Goal: Obtain resource: Download file/media

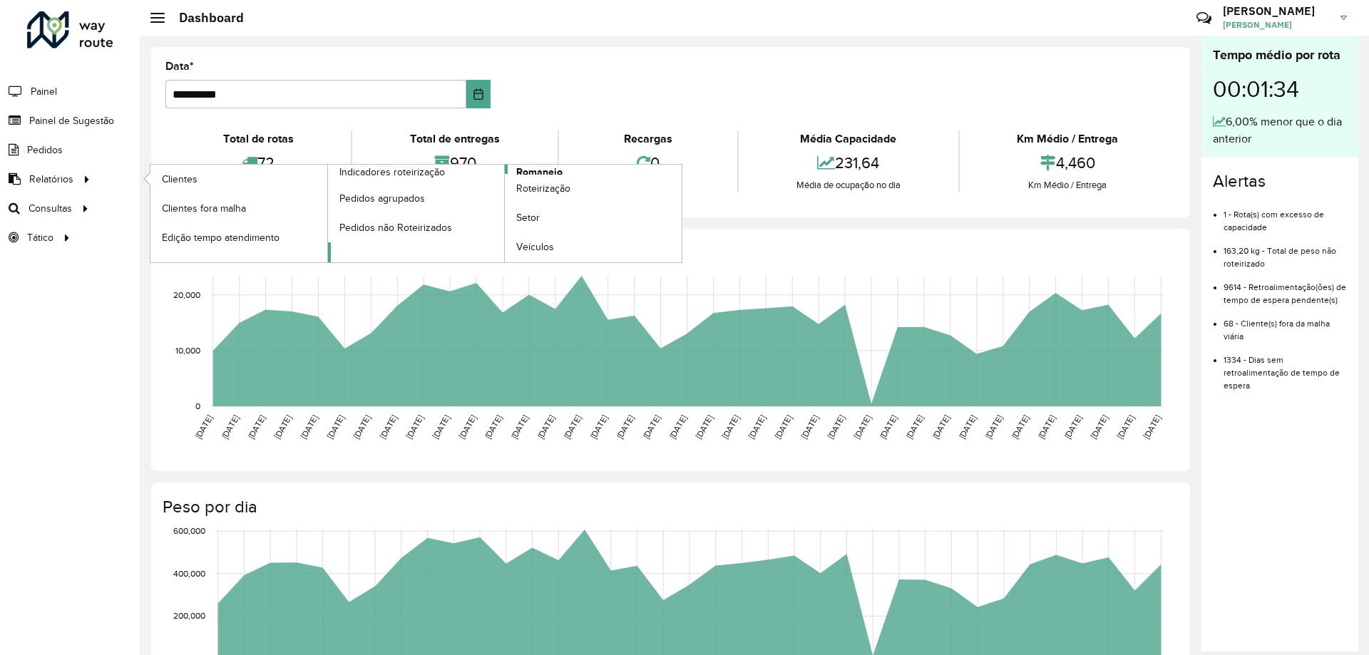
click at [530, 171] on span "Romaneio" at bounding box center [539, 172] width 46 height 15
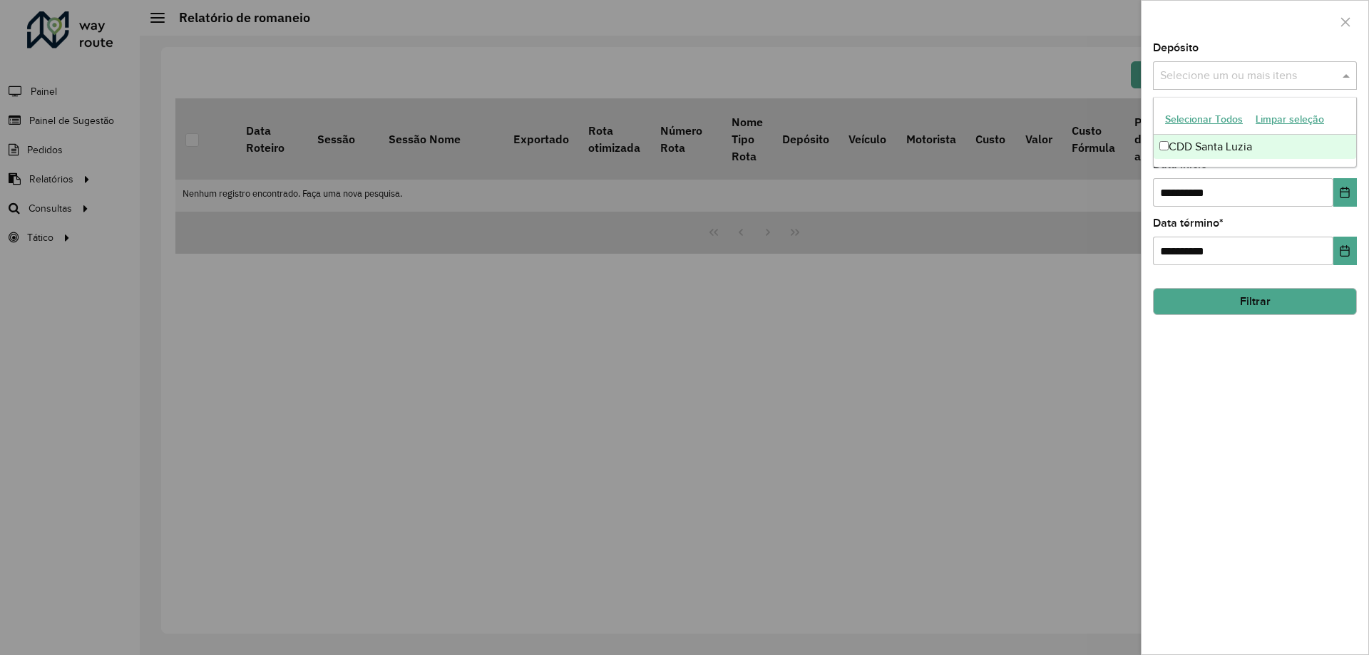
drag, startPoint x: 1259, startPoint y: 66, endPoint x: 1241, endPoint y: 144, distance: 79.7
click at [1258, 67] on div "Selecione um ou mais itens" at bounding box center [1255, 75] width 204 height 29
click at [1193, 145] on div "CDD Santa Luzia" at bounding box center [1254, 147] width 202 height 24
click at [1245, 36] on div at bounding box center [1254, 22] width 227 height 42
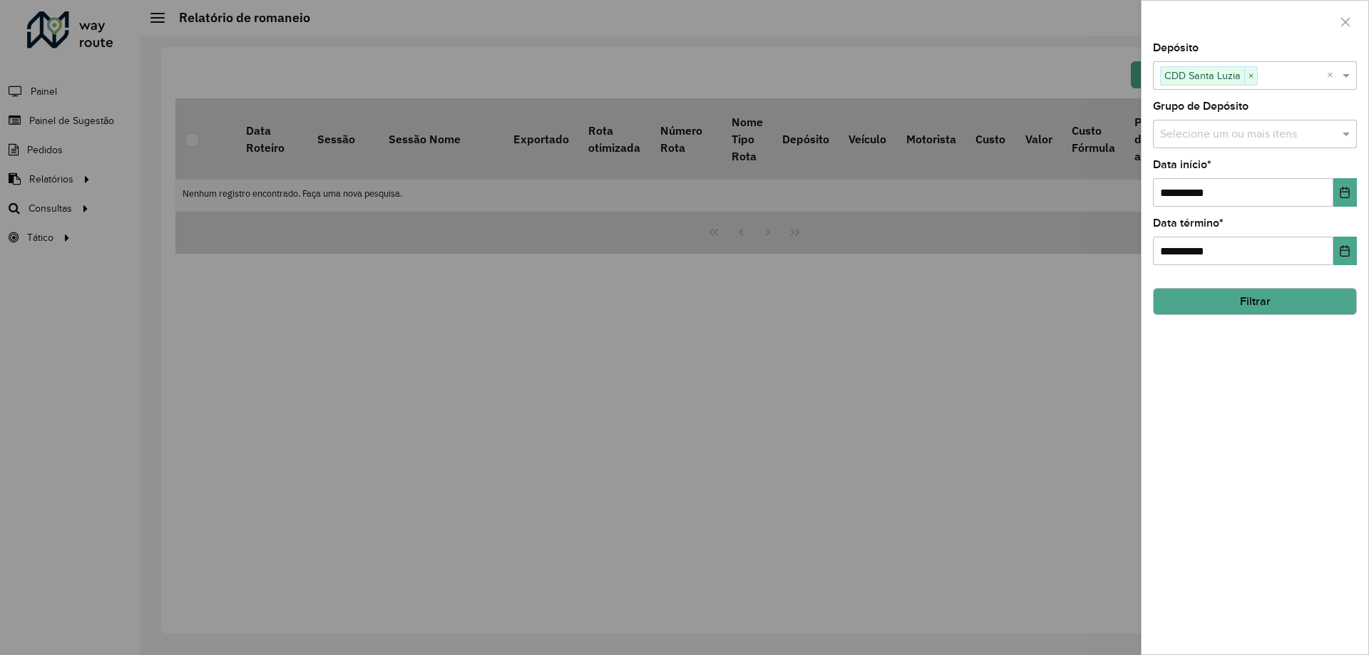
click at [1228, 143] on div "Selecione um ou mais itens" at bounding box center [1255, 134] width 204 height 29
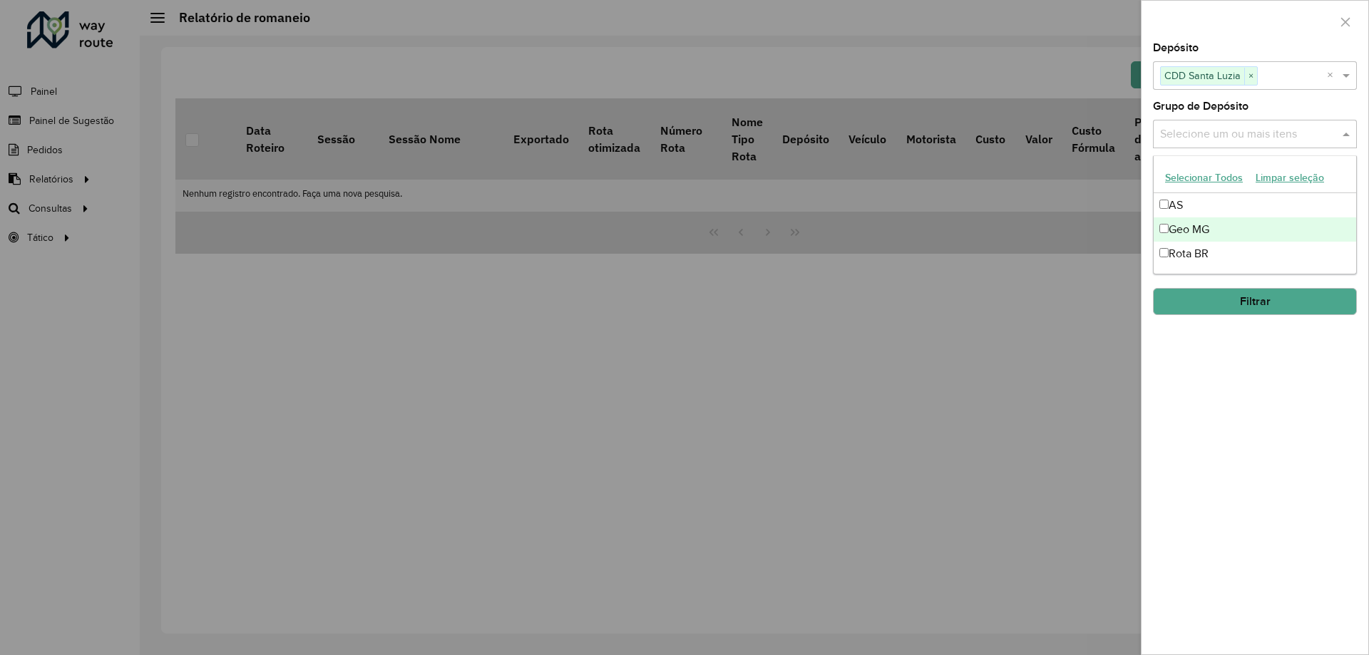
click at [1183, 232] on div "Geo MG" at bounding box center [1254, 229] width 202 height 24
click at [1305, 408] on div "**********" at bounding box center [1254, 349] width 227 height 612
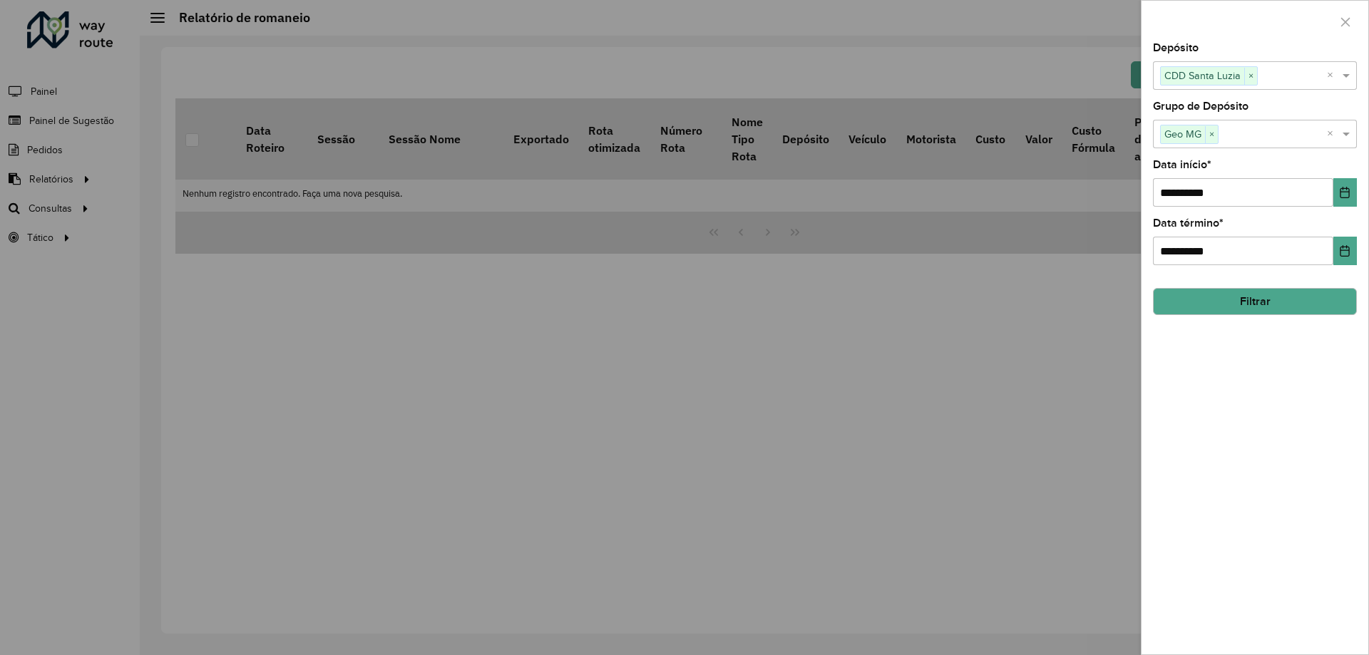
click at [1245, 304] on button "Filtrar" at bounding box center [1255, 301] width 204 height 27
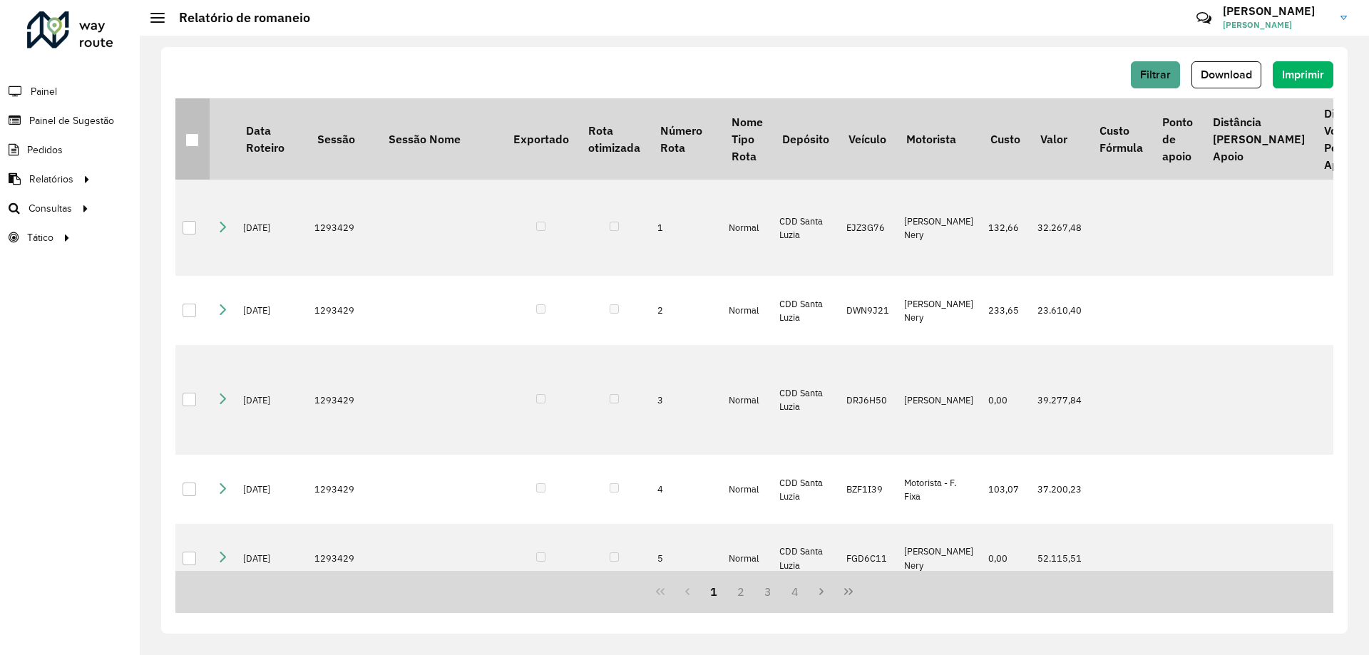
click at [190, 143] on div at bounding box center [192, 140] width 14 height 14
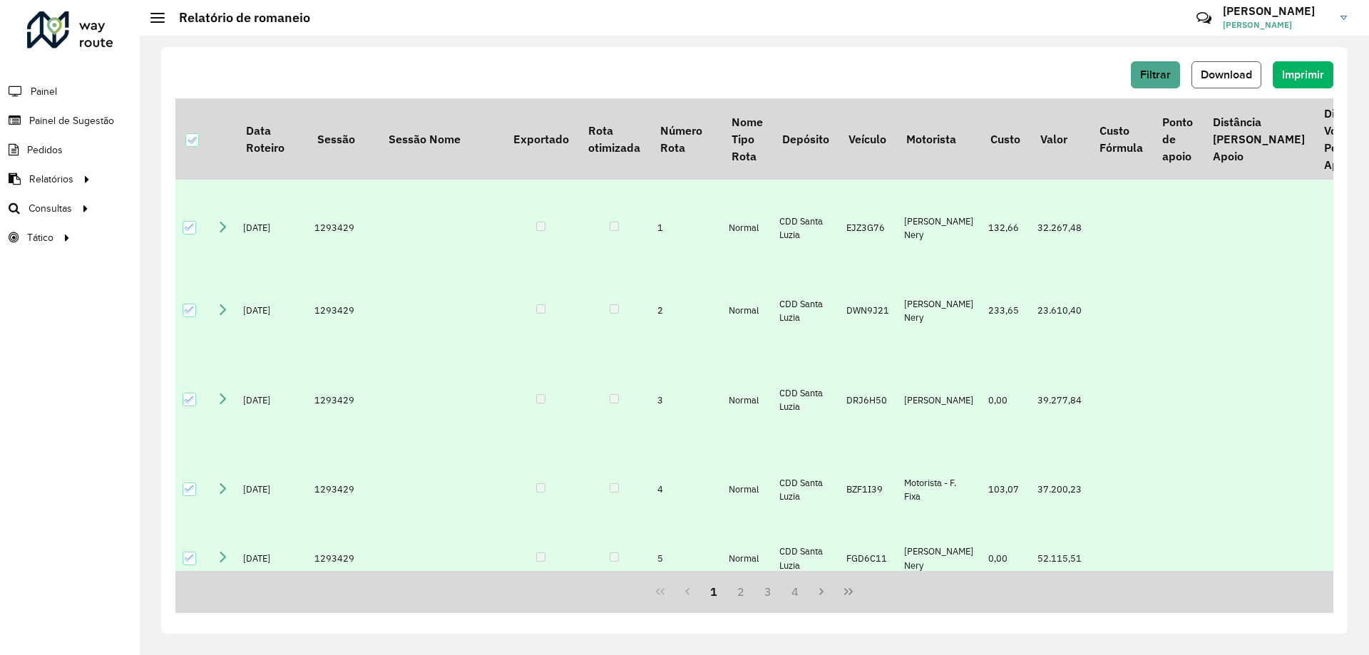
click at [1194, 77] on button "Download" at bounding box center [1226, 74] width 70 height 27
click at [825, 38] on div "Filtrar Download Imprimir Data Roteiro Sessão Sessão Nome Exportado Rota otimiz…" at bounding box center [754, 346] width 1229 height 620
